Goal: Task Accomplishment & Management: Use online tool/utility

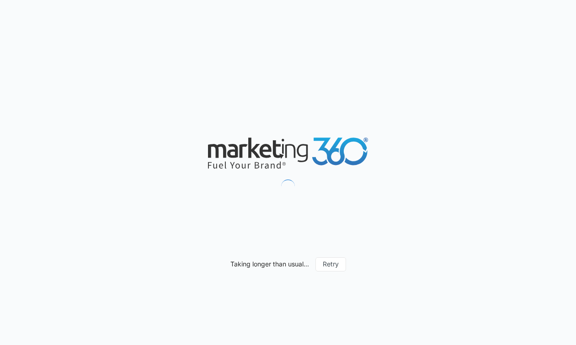
scroll to position [759, 0]
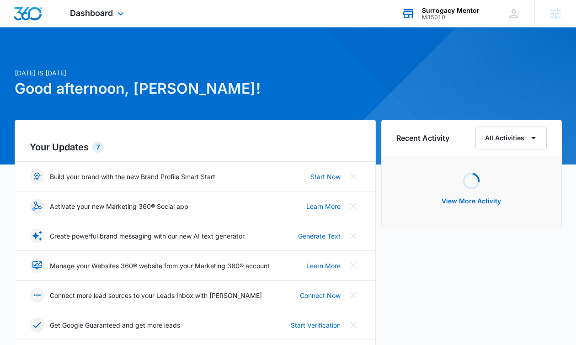
click at [449, 15] on div "M35010" at bounding box center [451, 17] width 58 height 6
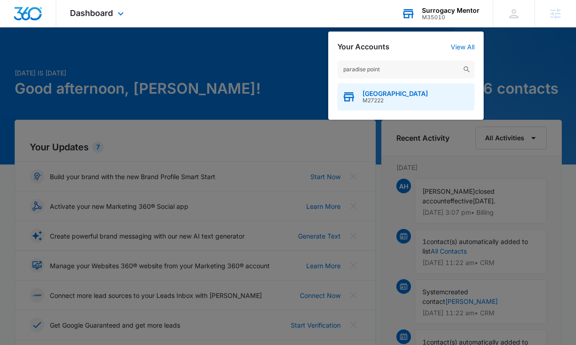
type input "paradise point"
click at [403, 101] on span "M27222" at bounding box center [394, 100] width 65 height 6
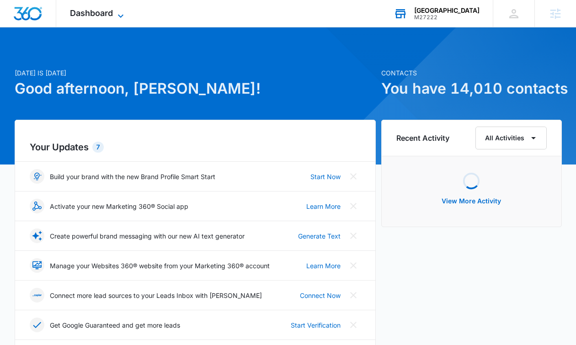
click at [94, 11] on span "Dashboard" at bounding box center [91, 13] width 43 height 10
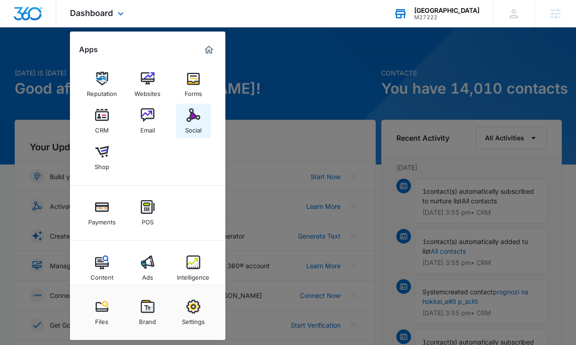
click at [191, 111] on img at bounding box center [193, 115] width 14 height 14
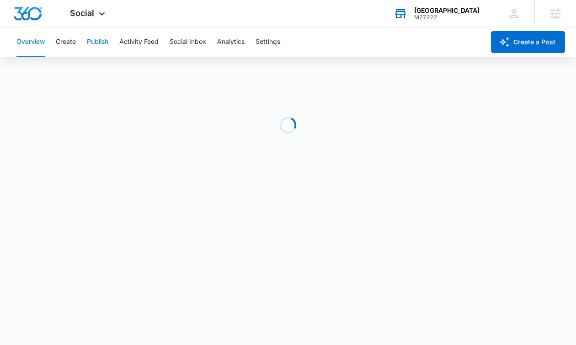
click at [90, 38] on button "Publish" at bounding box center [97, 41] width 21 height 29
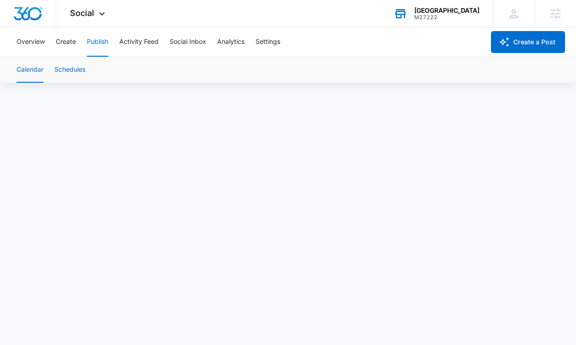
click at [70, 61] on button "Schedules" at bounding box center [69, 70] width 31 height 26
click at [92, 43] on button "Publish" at bounding box center [97, 41] width 21 height 29
click at [70, 44] on button "Create" at bounding box center [66, 41] width 20 height 29
click at [95, 39] on button "Publish" at bounding box center [97, 41] width 21 height 29
